Goal: Information Seeking & Learning: Compare options

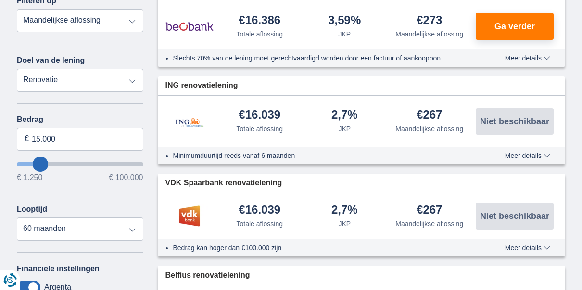
scroll to position [385, 0]
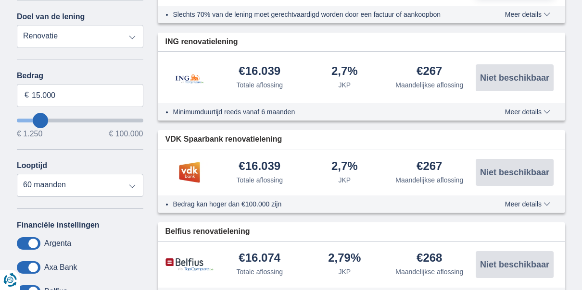
type input "13.250"
type input "13250"
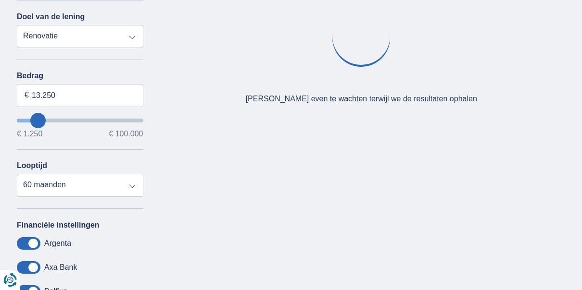
type input "14.250"
type input "14250"
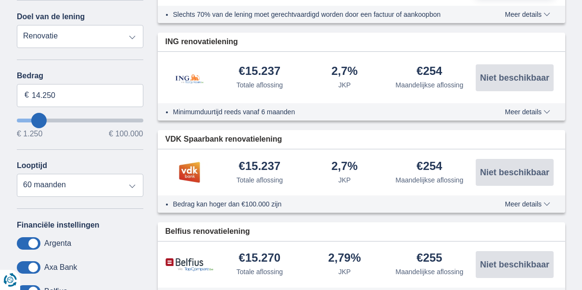
type input "35.250"
type input "35250"
click at [63, 119] on input "wantToBorrow" at bounding box center [80, 121] width 126 height 4
select select "120"
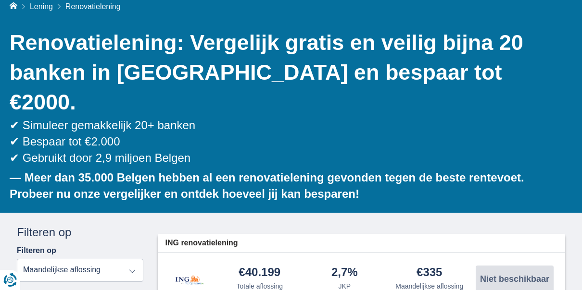
scroll to position [289, 0]
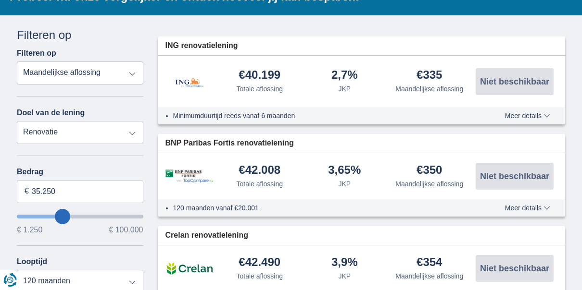
type input "1.250"
type input "1250"
select select "24"
type input "1250"
click at [23, 215] on input "wantToBorrow" at bounding box center [80, 217] width 126 height 4
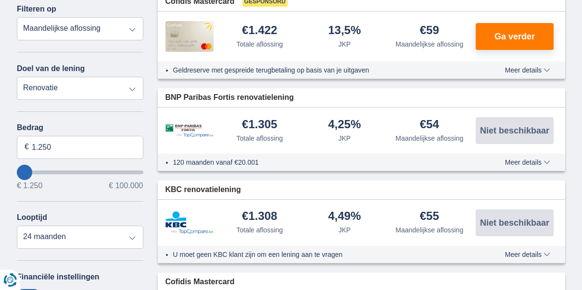
scroll to position [337, 0]
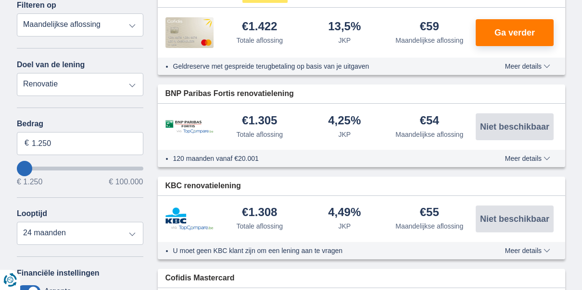
type input "19.250"
type input "19250"
select select "84"
type input "19250"
click at [44, 167] on input "wantToBorrow" at bounding box center [80, 169] width 126 height 4
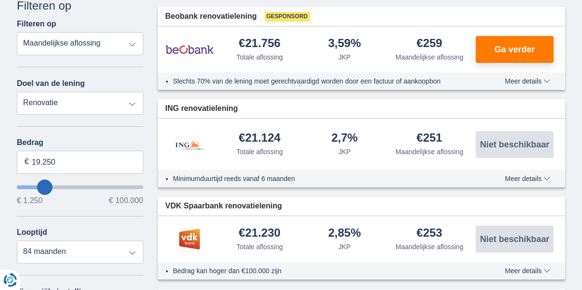
scroll to position [385, 0]
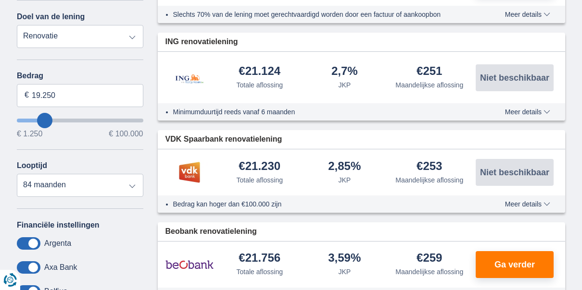
type input "4.250"
type input "4250"
select select "36"
click at [28, 119] on input "wantToBorrow" at bounding box center [80, 121] width 126 height 4
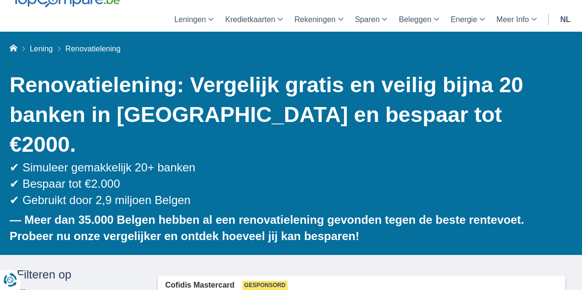
scroll to position [240, 0]
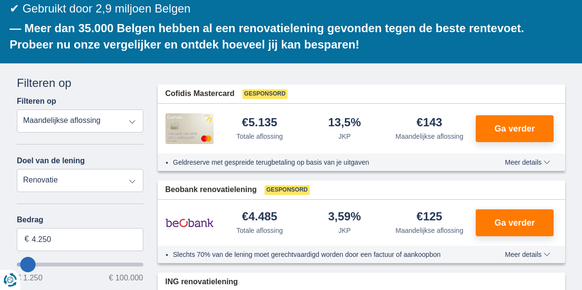
type input "5250"
type input "5.250"
type input "6250"
type input "6.250"
select select "42"
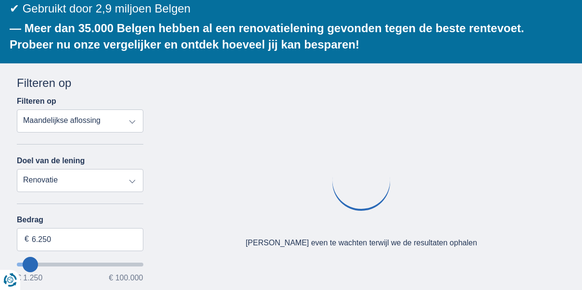
type input "7250"
type input "7.250"
type input "8250"
type input "8.250"
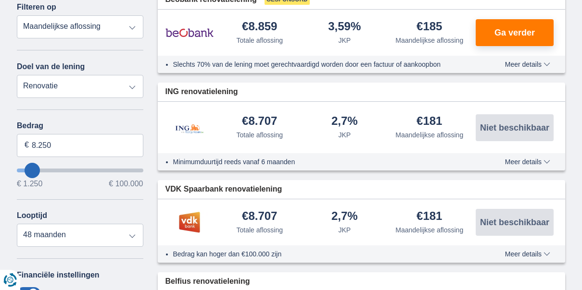
scroll to position [337, 0]
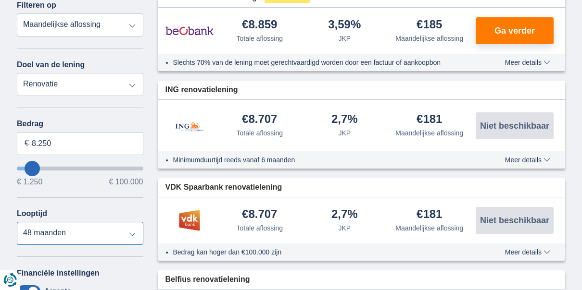
click at [133, 222] on select "12 maanden 18 maanden 24 maanden 30 maanden 36 maanden 42 maanden 48 maanden" at bounding box center [80, 233] width 126 height 23
select select "36"
click at [17, 222] on select "12 maanden 18 maanden 24 maanden 30 maanden 36 maanden 42 maanden 48 maanden" at bounding box center [80, 233] width 126 height 23
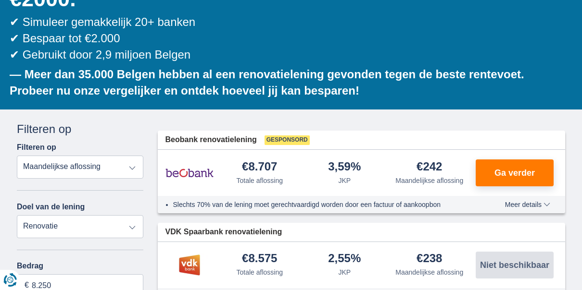
scroll to position [192, 0]
